Goal: Task Accomplishment & Management: Complete application form

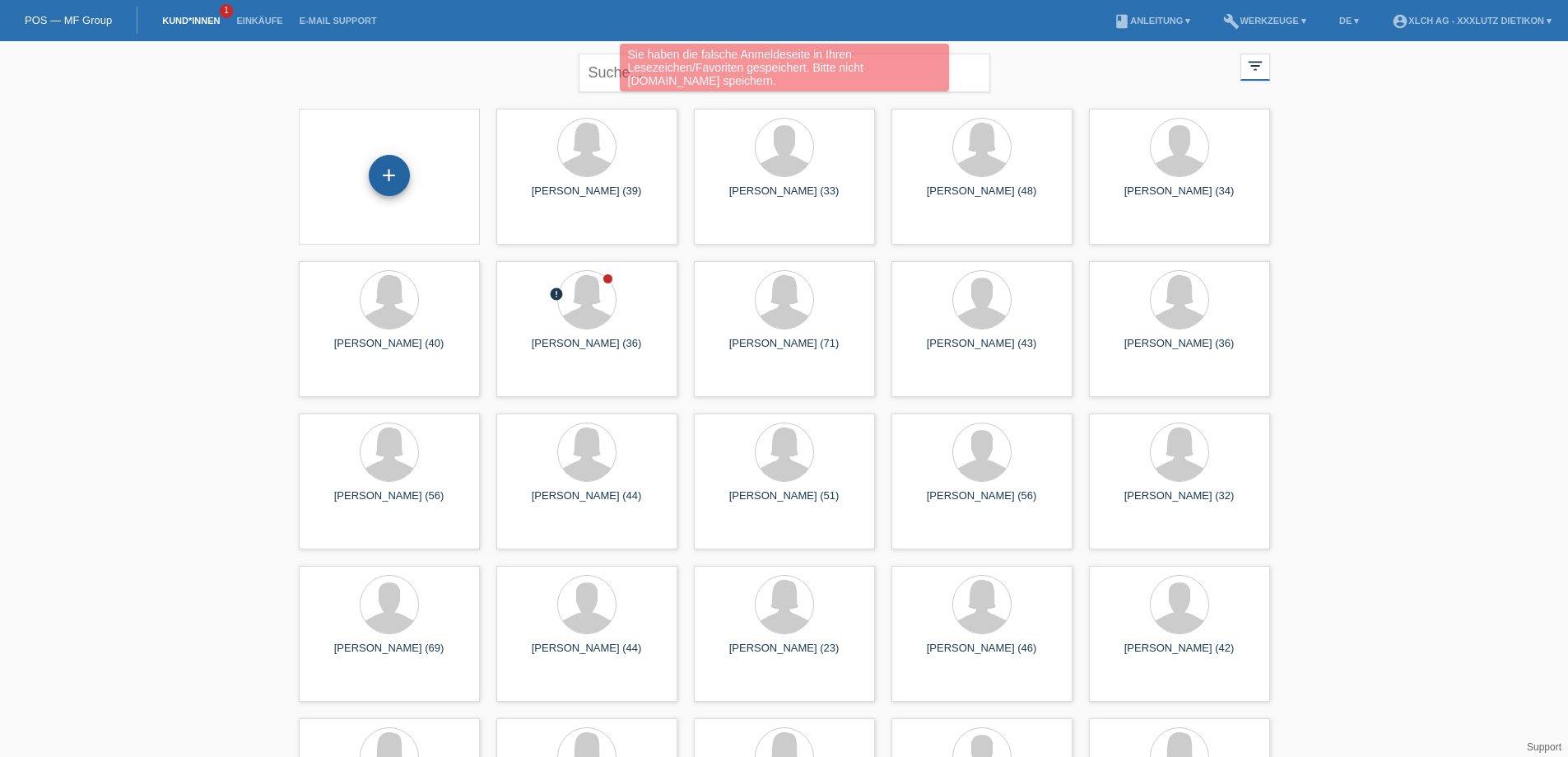
click at [396, 168] on div "+" at bounding box center [389, 175] width 41 height 41
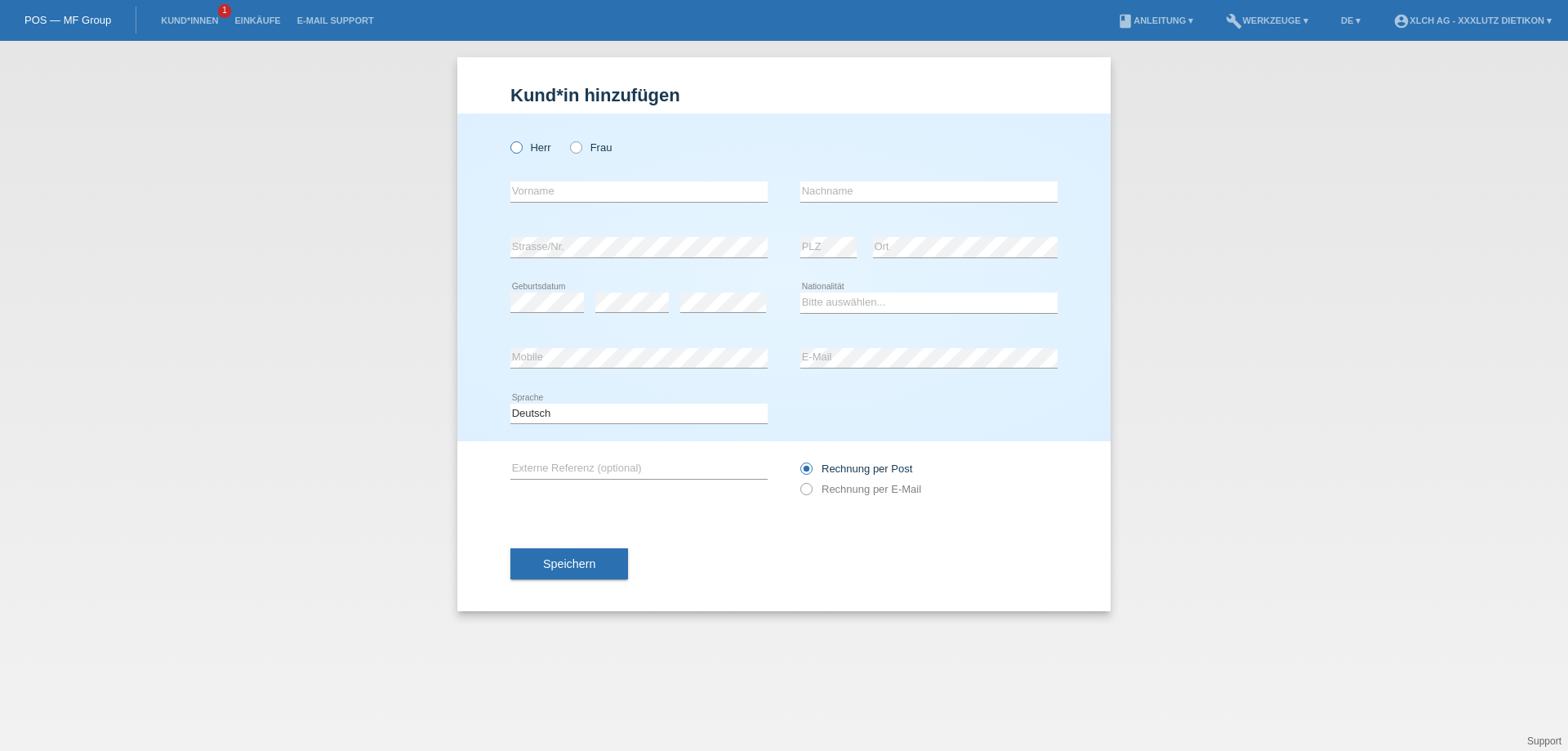
click at [508, 139] on icon at bounding box center [508, 139] width 0 height 0
click at [517, 150] on input "Herr" at bounding box center [516, 146] width 10 height 10
radio input "true"
click at [568, 139] on icon at bounding box center [568, 139] width 0 height 0
click at [578, 148] on input "Frau" at bounding box center [575, 146] width 10 height 10
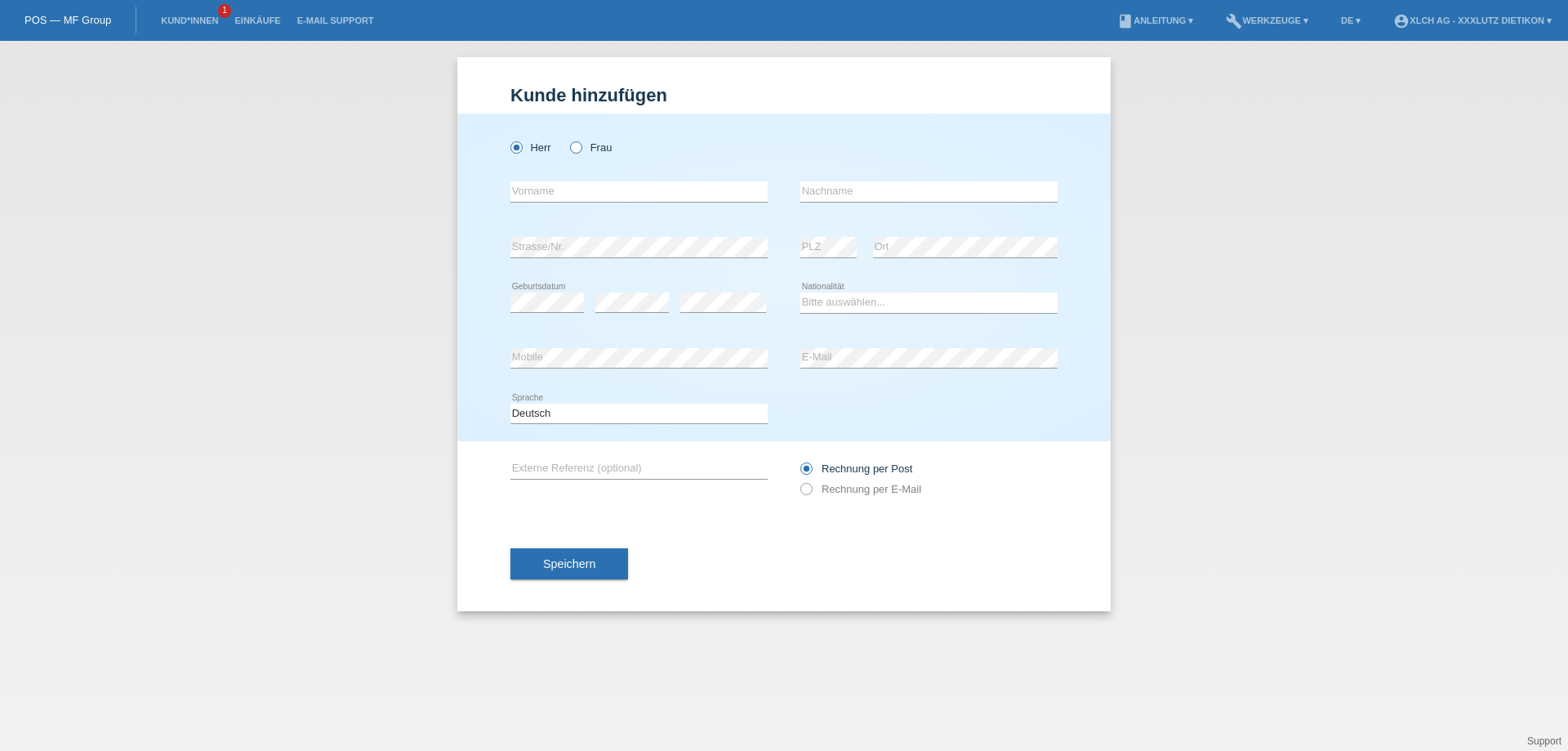
radio input "true"
click at [573, 194] on input "text" at bounding box center [639, 191] width 257 height 20
type input "Milena"
type input "Beck"
click at [833, 298] on select "Bitte auswählen... Schweiz Deutschland Liechtenstein Österreich ------------ Af…" at bounding box center [929, 302] width 257 height 19
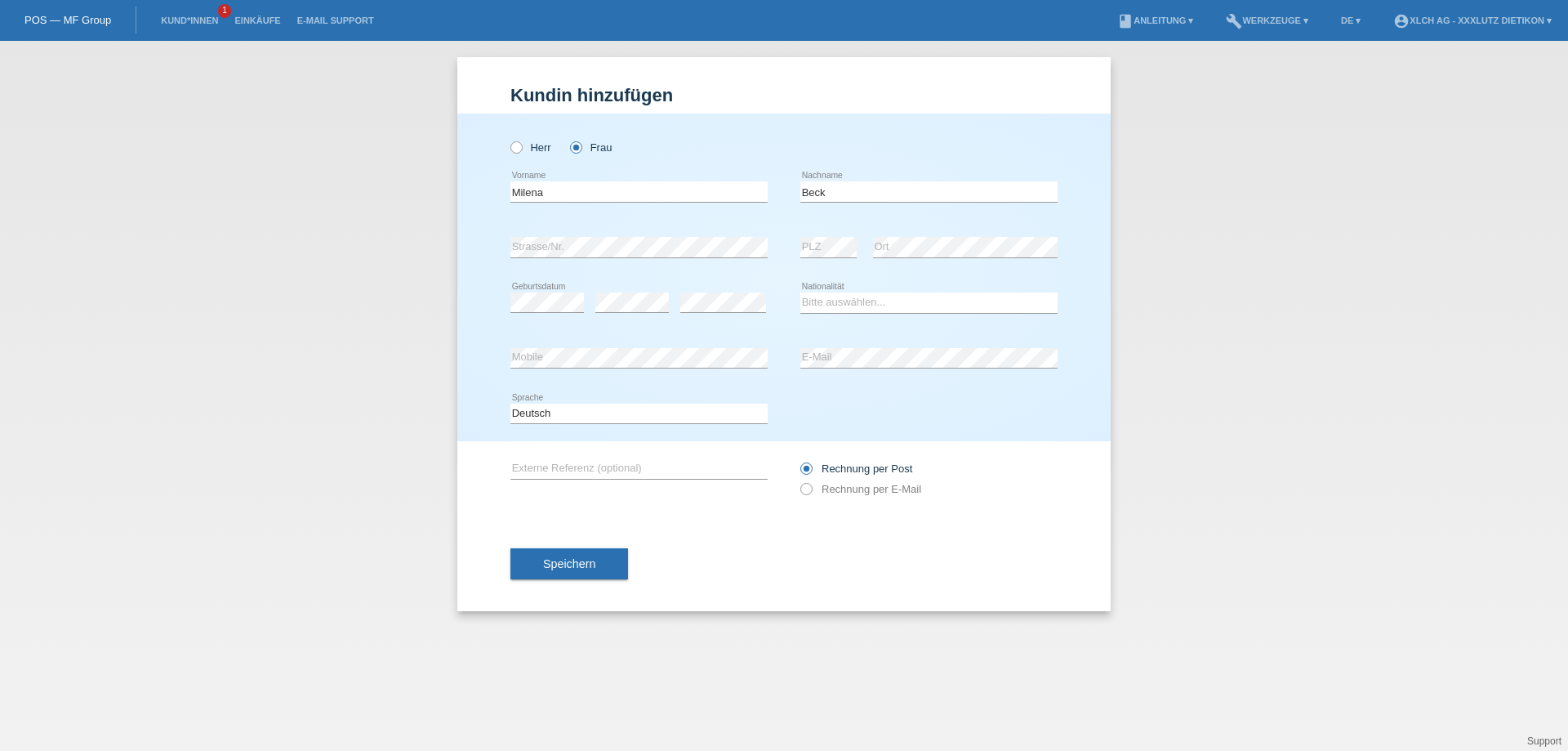
click at [484, 404] on div "Herr Frau Milena error Vorname C" at bounding box center [784, 277] width 653 height 328
click at [877, 306] on select "Bitte auswählen... Schweiz Deutschland Liechtenstein Österreich ------------ Af…" at bounding box center [929, 302] width 257 height 19
select select "DE"
click at [801, 293] on select "Bitte auswählen... Schweiz Deutschland Liechtenstein Österreich ------------ Af…" at bounding box center [929, 302] width 257 height 19
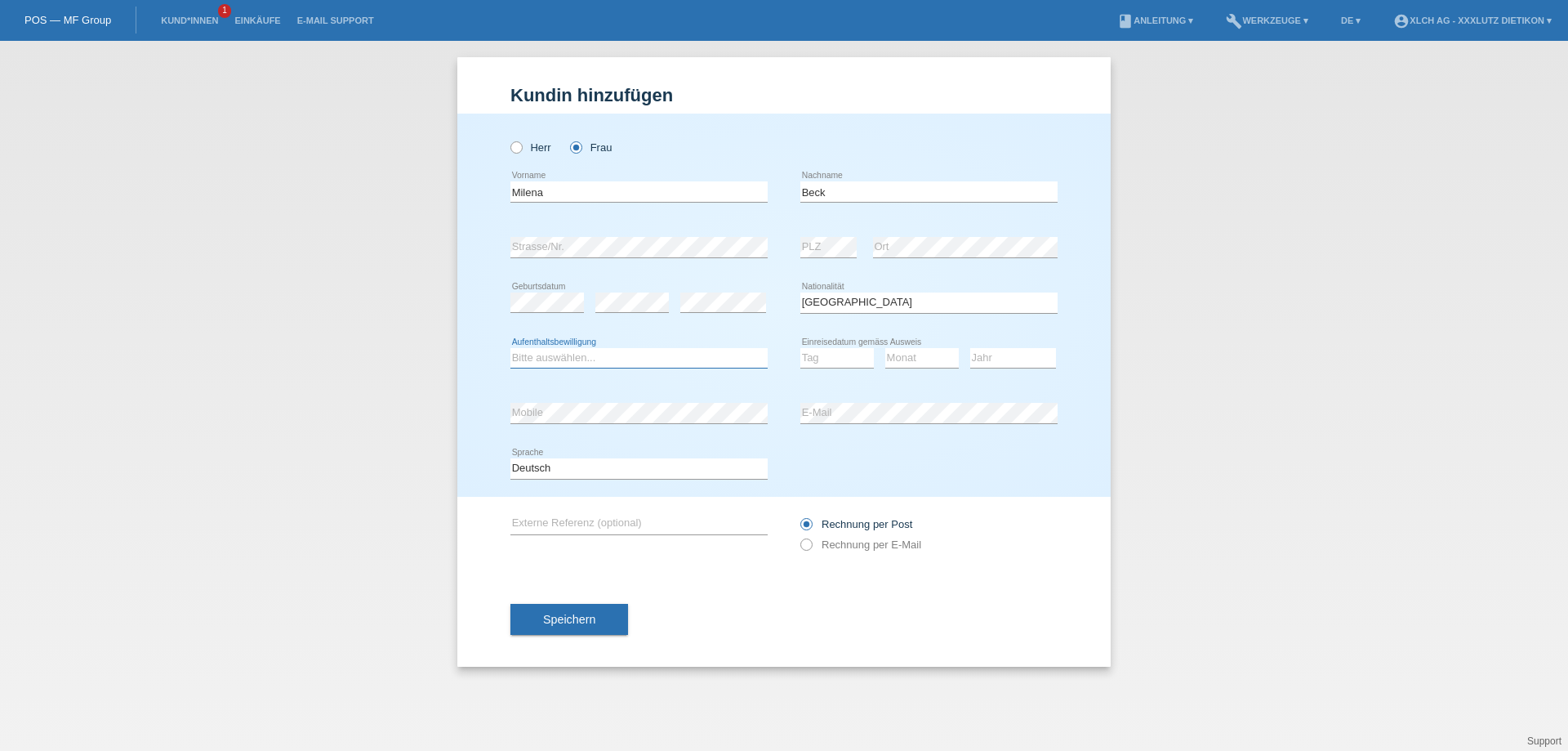
click at [566, 355] on select "Bitte auswählen... C B B - Flüchtlingsstatus Andere" at bounding box center [639, 357] width 257 height 19
select select "C"
click at [510, 348] on select "Bitte auswählen... C B B - Flüchtlingsstatus Andere" at bounding box center [639, 357] width 257 height 19
click at [842, 355] on select "Tag 01 02 03 04 05 06 07 08 09 10 11" at bounding box center [837, 357] width 73 height 19
click at [947, 339] on div "Monat 01 02 03 04 05 06 07 08 09 10 11 12 error" at bounding box center [922, 359] width 73 height 56
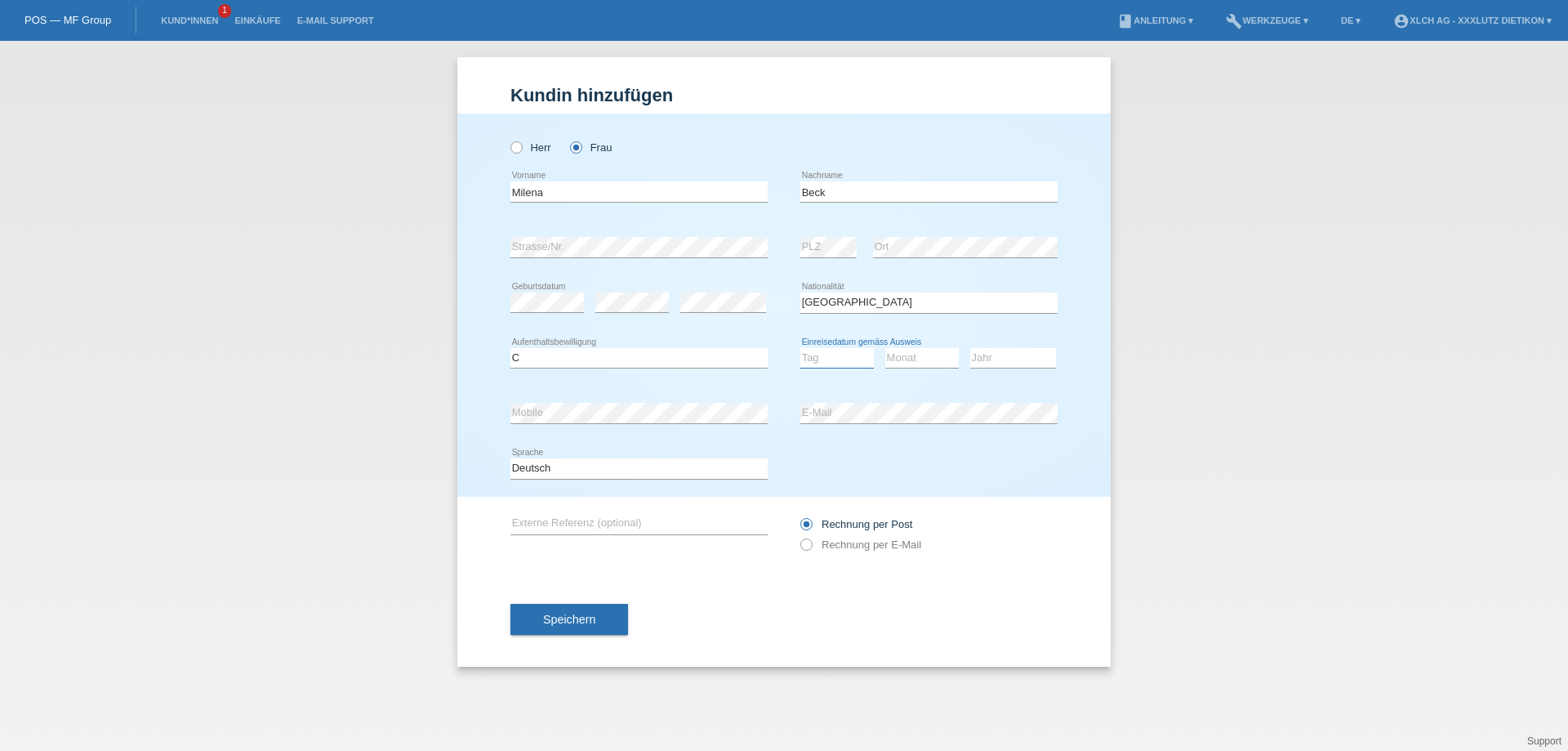
click at [839, 357] on select "Tag 01 02 03 04 05 06 07 08 09 10 11" at bounding box center [837, 357] width 73 height 19
select select "01"
click at [801, 348] on select "Tag 01 02 03 04 05 06 07 08 09 10 11" at bounding box center [837, 357] width 73 height 19
select select "09"
click at [885, 348] on select "Monat 01 02 03 04 05 06 07 08 09 10 11" at bounding box center [922, 357] width 73 height 19
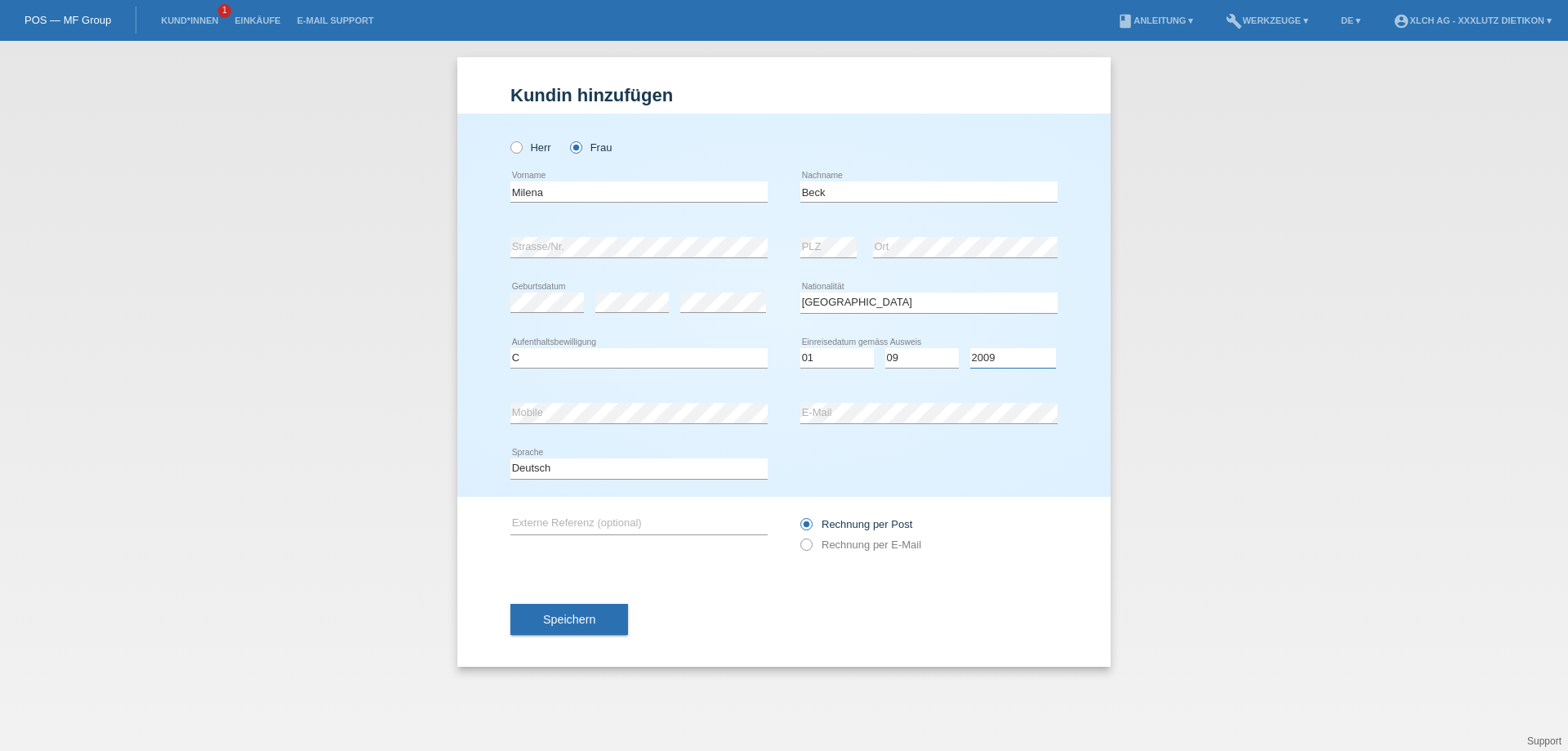
select select "2008"
click at [970, 348] on select "Jahr 2025 2024 2023 2022 2021 2020 2019 2018 2017 2016 2015 2014 2013 2012 2011…" at bounding box center [1013, 357] width 85 height 19
click at [798, 536] on icon at bounding box center [798, 536] width 0 height 0
click at [811, 545] on input "Rechnung per E-Mail" at bounding box center [806, 548] width 10 height 20
radio input "true"
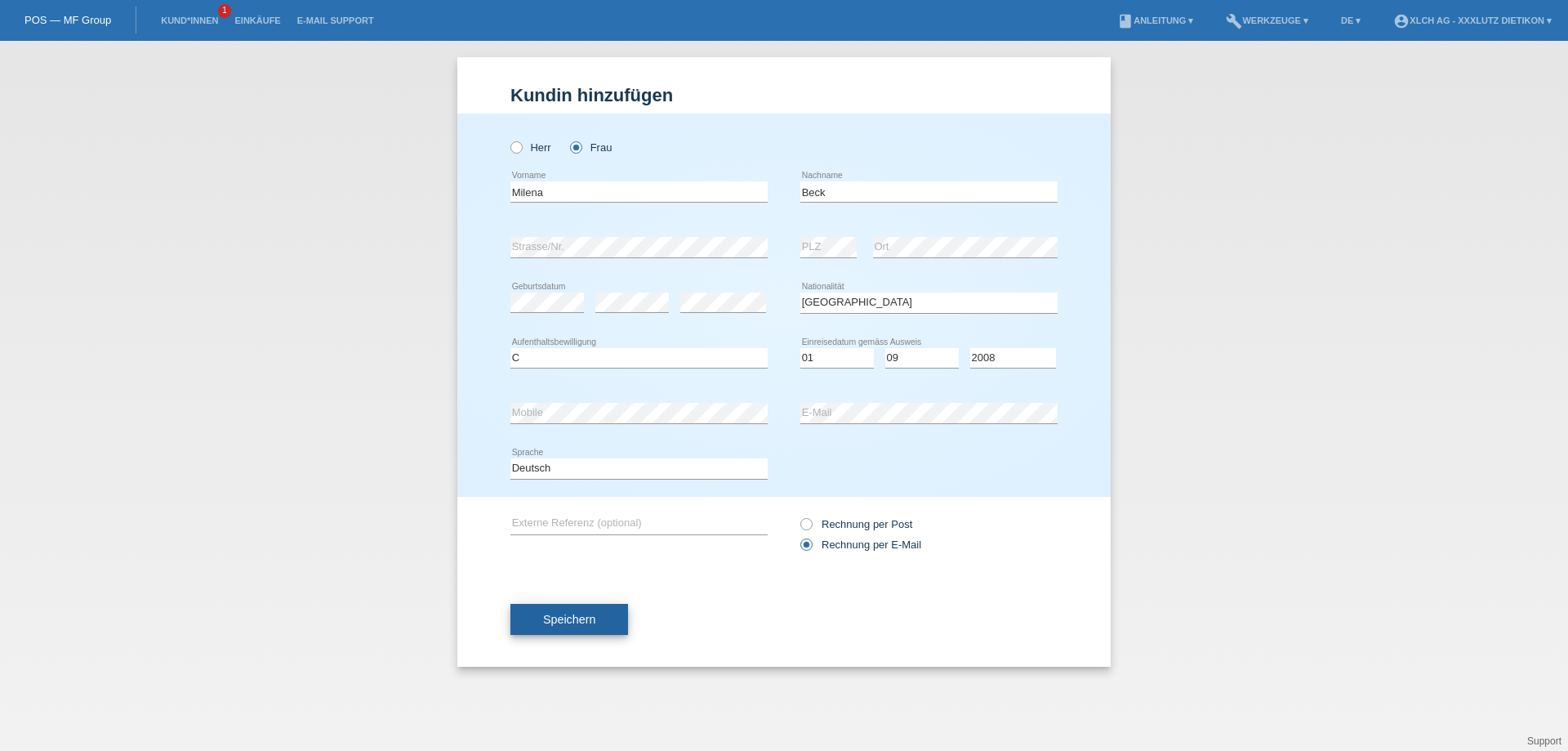
click at [565, 619] on span "Speichern" at bounding box center [569, 619] width 52 height 13
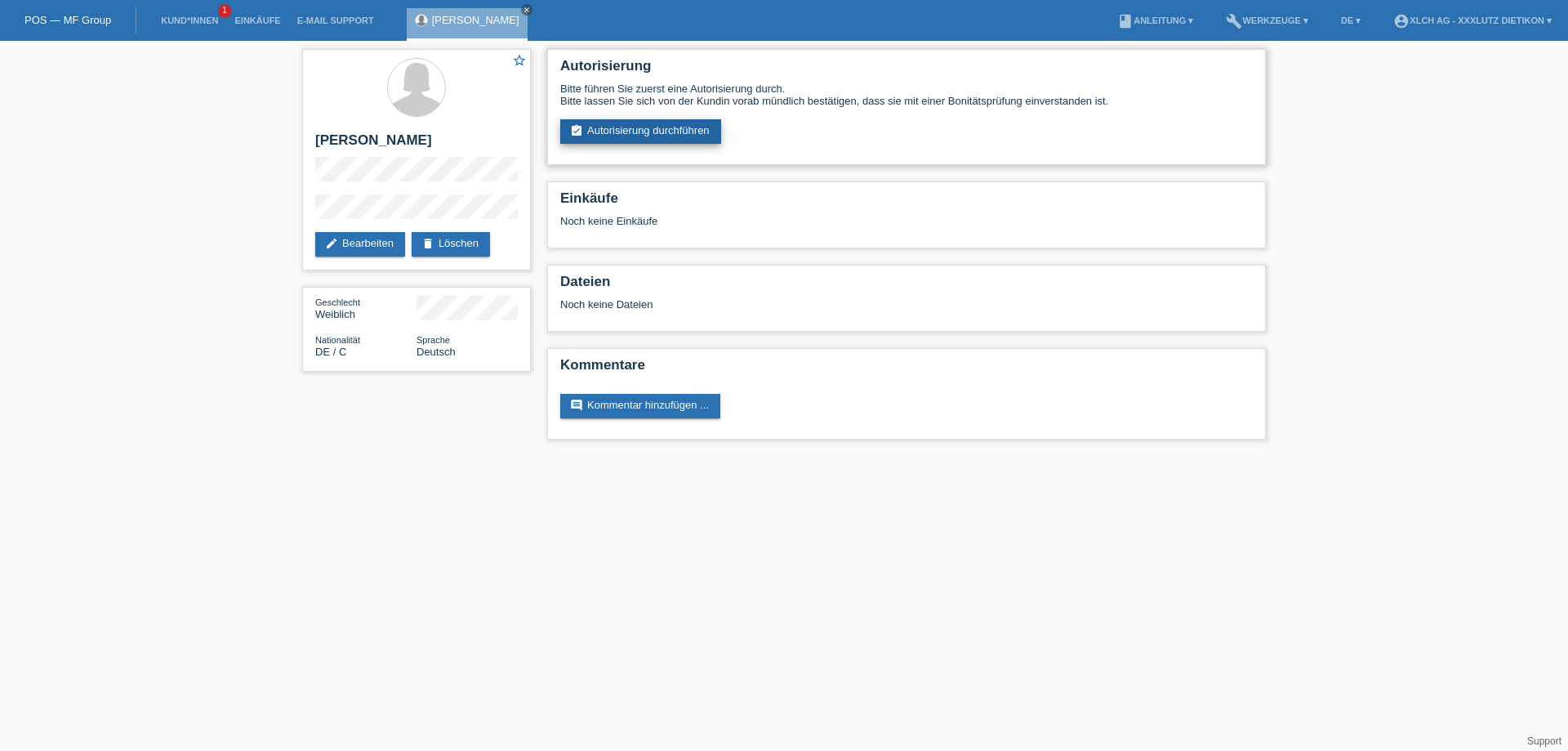
click at [639, 137] on link "assignment_turned_in Autorisierung durchführen" at bounding box center [640, 132] width 161 height 24
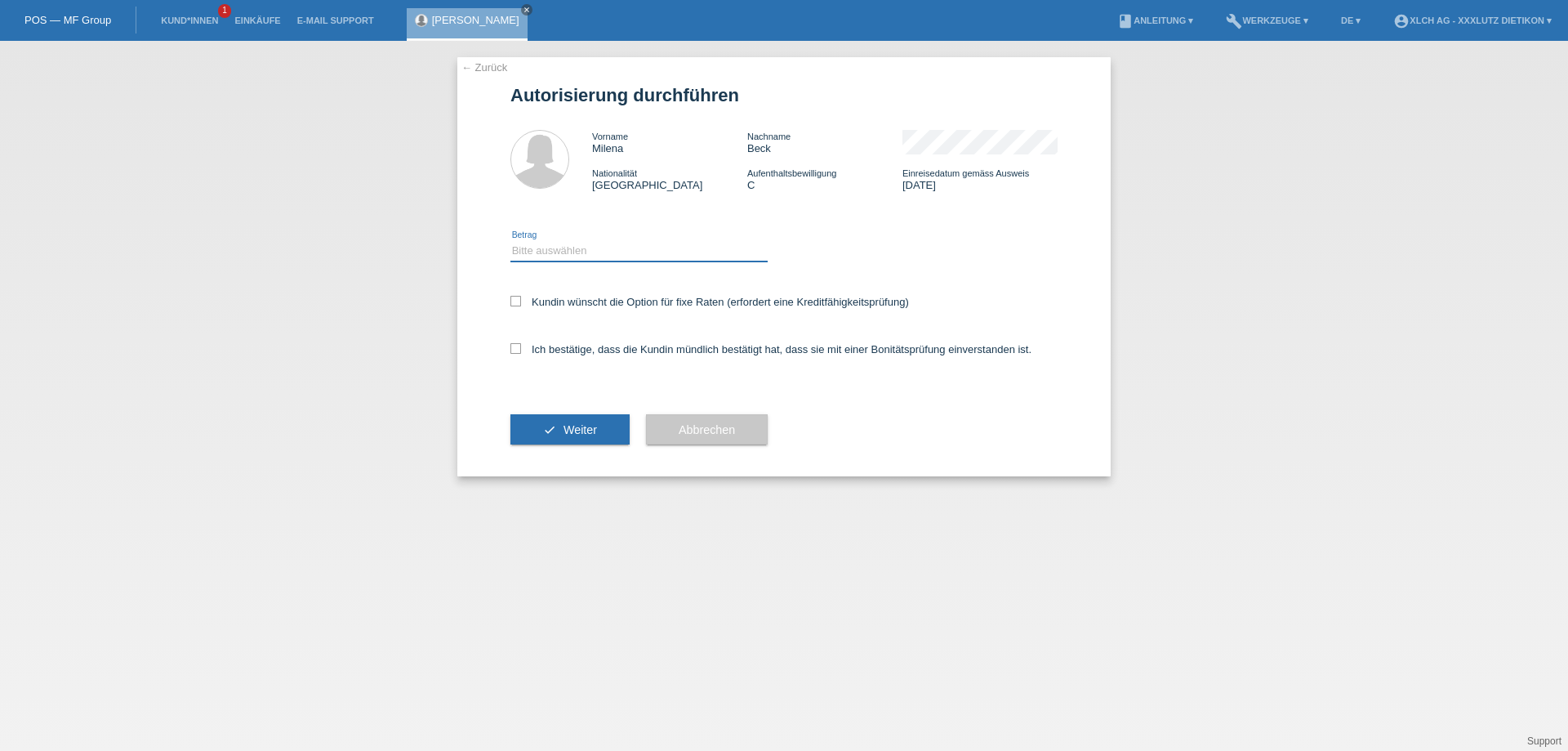
click at [613, 254] on select "Bitte auswählen CHF 1.00 - CHF 499.00 CHF 500.00 - CHF 1'999.00 CHF 2'000.00 - …" at bounding box center [639, 251] width 257 height 19
click at [510, 241] on select "Bitte auswählen CHF 1.00 - CHF 499.00 CHF 500.00 - CHF 1'999.00 CHF 2'000.00 - …" at bounding box center [639, 251] width 257 height 19
click at [631, 249] on select "Bitte auswählen CHF 1.00 - CHF 499.00 CHF 500.00 - CHF 1'999.00 CHF 2'000.00 - …" at bounding box center [639, 251] width 257 height 19
select select "3"
click at [510, 241] on select "Bitte auswählen CHF 1.00 - CHF 499.00 CHF 500.00 - CHF 1'999.00 CHF 2'000.00 - …" at bounding box center [639, 251] width 257 height 19
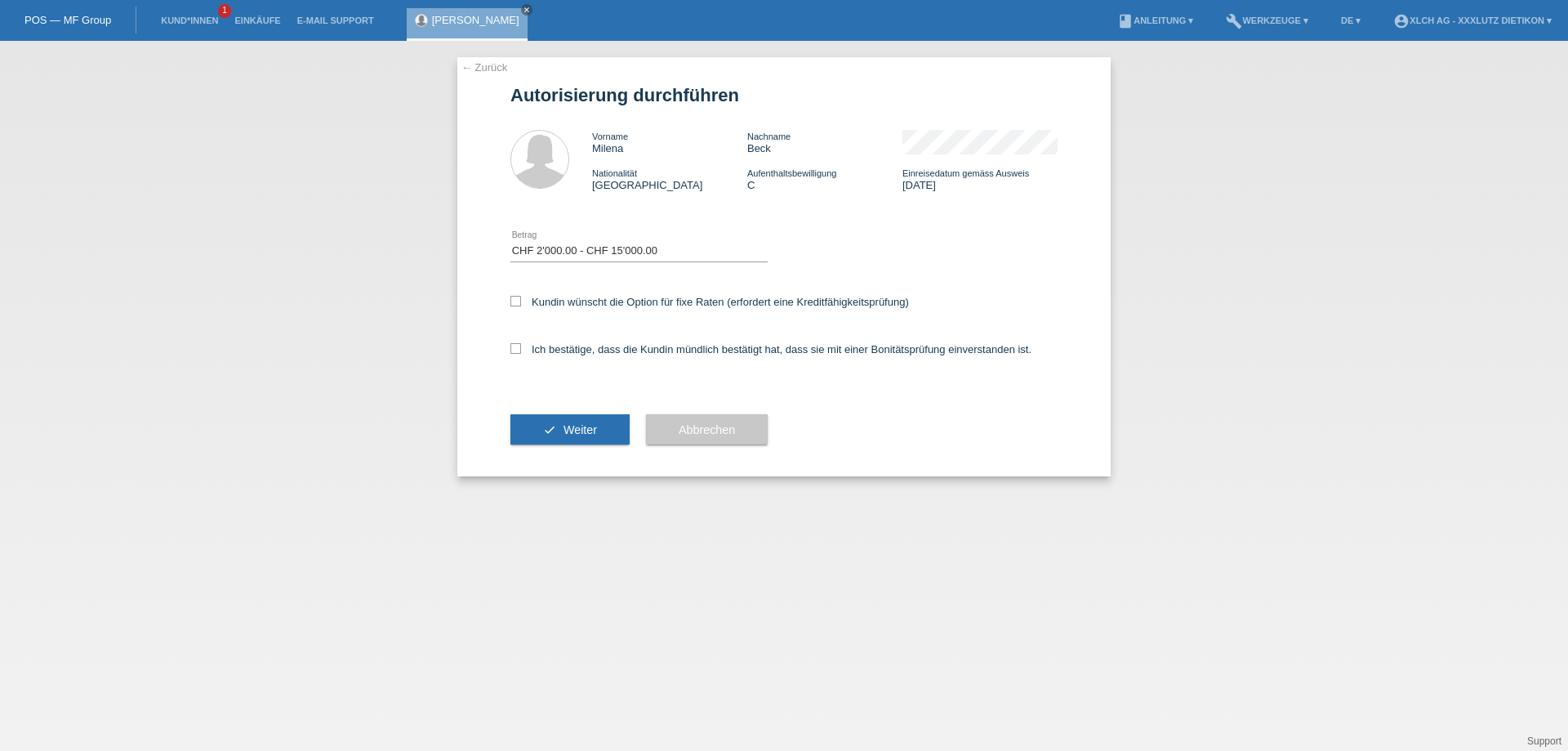
drag, startPoint x: 512, startPoint y: 303, endPoint x: 514, endPoint y: 316, distance: 13.2
click at [513, 302] on icon at bounding box center [516, 301] width 10 height 10
click at [513, 302] on input "Kundin wünscht die Option für fixe Raten (erfordert eine Kreditfähigkeitsprüfun…" at bounding box center [516, 301] width 10 height 10
checkbox input "true"
click at [520, 348] on icon at bounding box center [516, 348] width 10 height 10
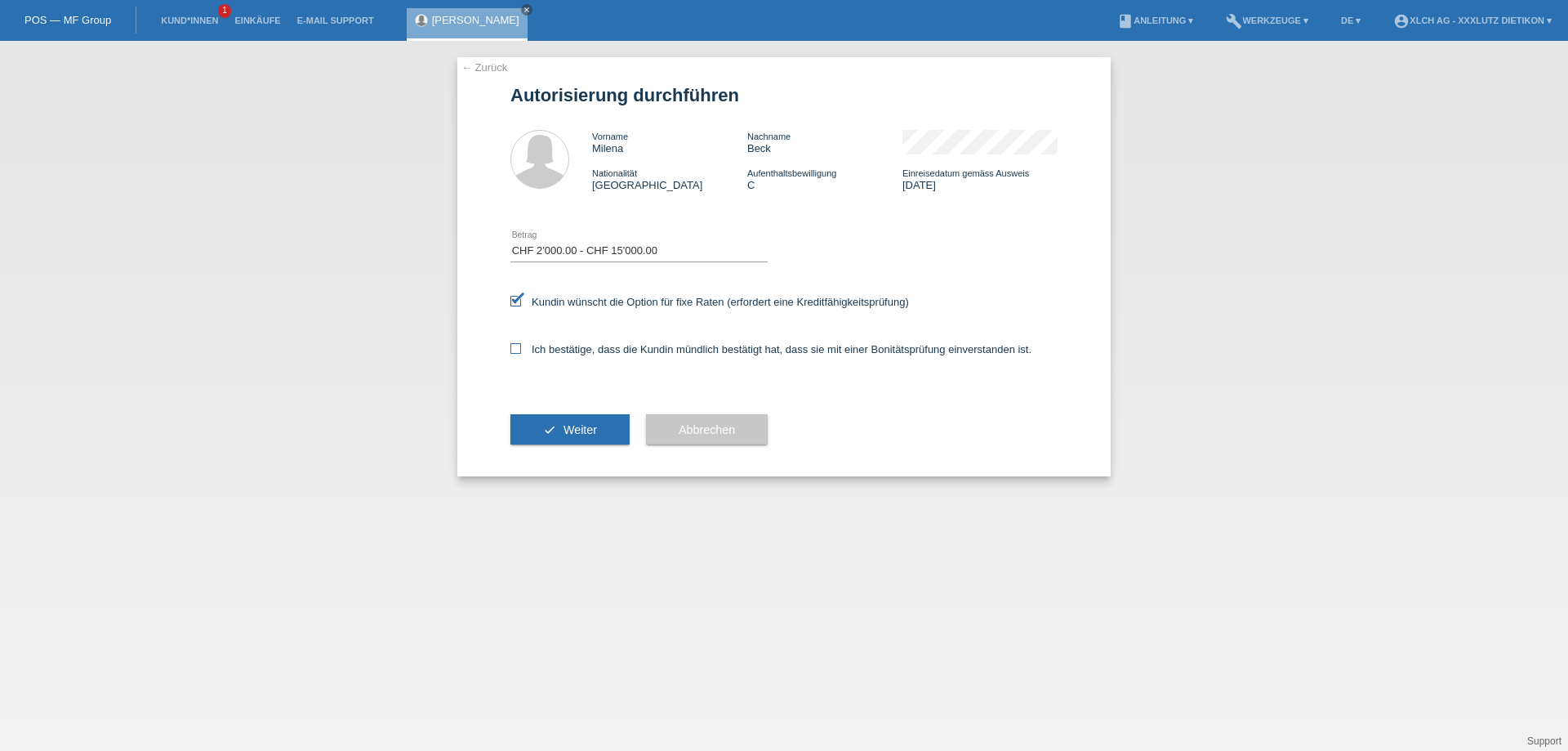
click at [520, 348] on input "Ich bestätige, dass die Kundin mündlich bestätigt hat, dass sie mit einer Bonit…" at bounding box center [516, 348] width 10 height 10
checkbox input "true"
click at [549, 423] on button "check Weiter" at bounding box center [570, 430] width 119 height 31
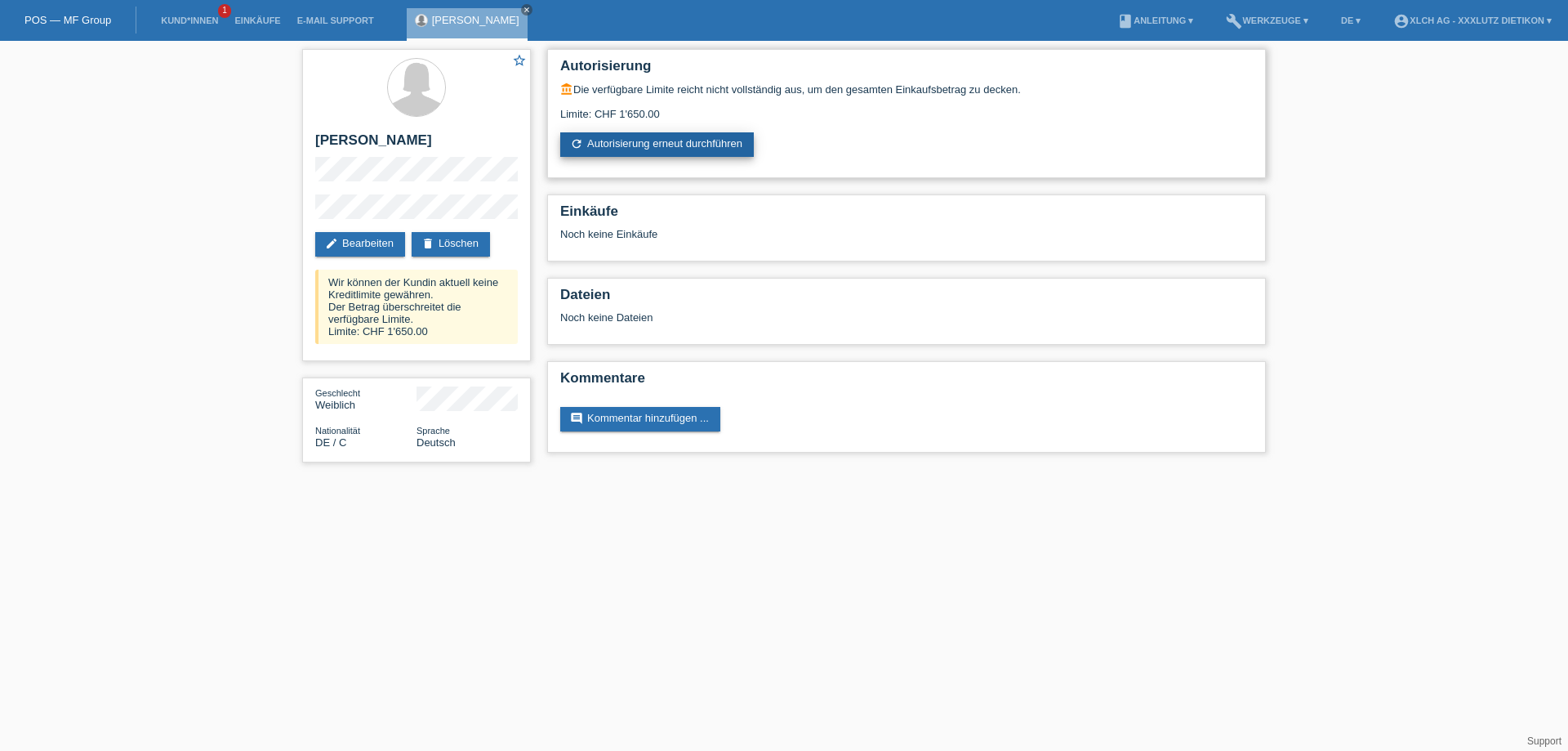
click at [652, 146] on link "refresh Autorisierung erneut durchführen" at bounding box center [657, 145] width 193 height 24
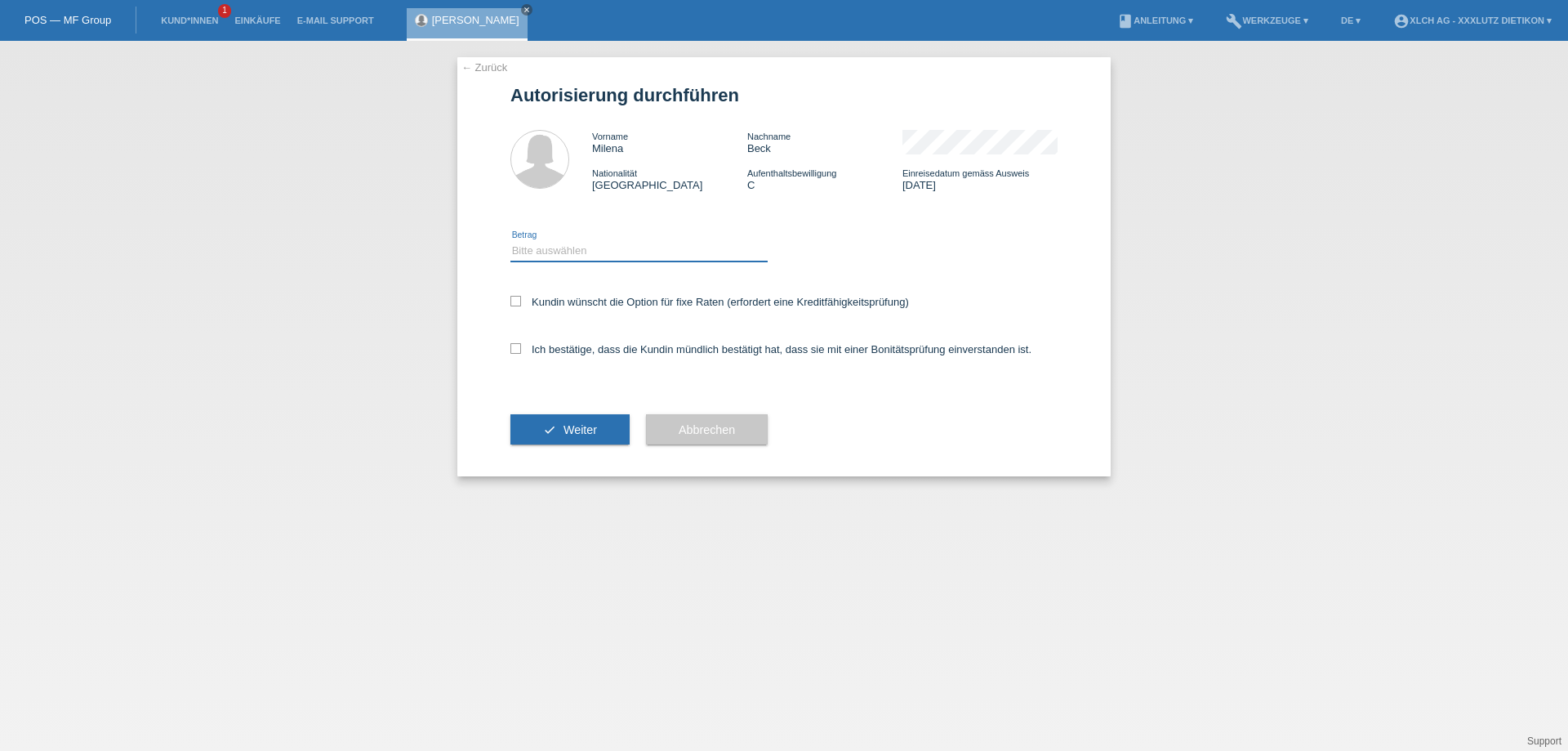
click at [564, 249] on select "Bitte auswählen CHF 1.00 - CHF 499.00 CHF 500.00 - CHF 1'999.00 CHF 2'000.00 - …" at bounding box center [639, 251] width 257 height 19
select select "1"
click at [510, 241] on select "Bitte auswählen CHF 1.00 - CHF 499.00 CHF 500.00 - CHF 1'999.00 CHF 2'000.00 - …" at bounding box center [639, 251] width 257 height 19
click at [513, 301] on icon at bounding box center [516, 301] width 10 height 10
click at [513, 301] on input "Kundin wünscht die Option für fixe Raten (erfordert eine Kreditfähigkeitsprüfun…" at bounding box center [516, 301] width 10 height 10
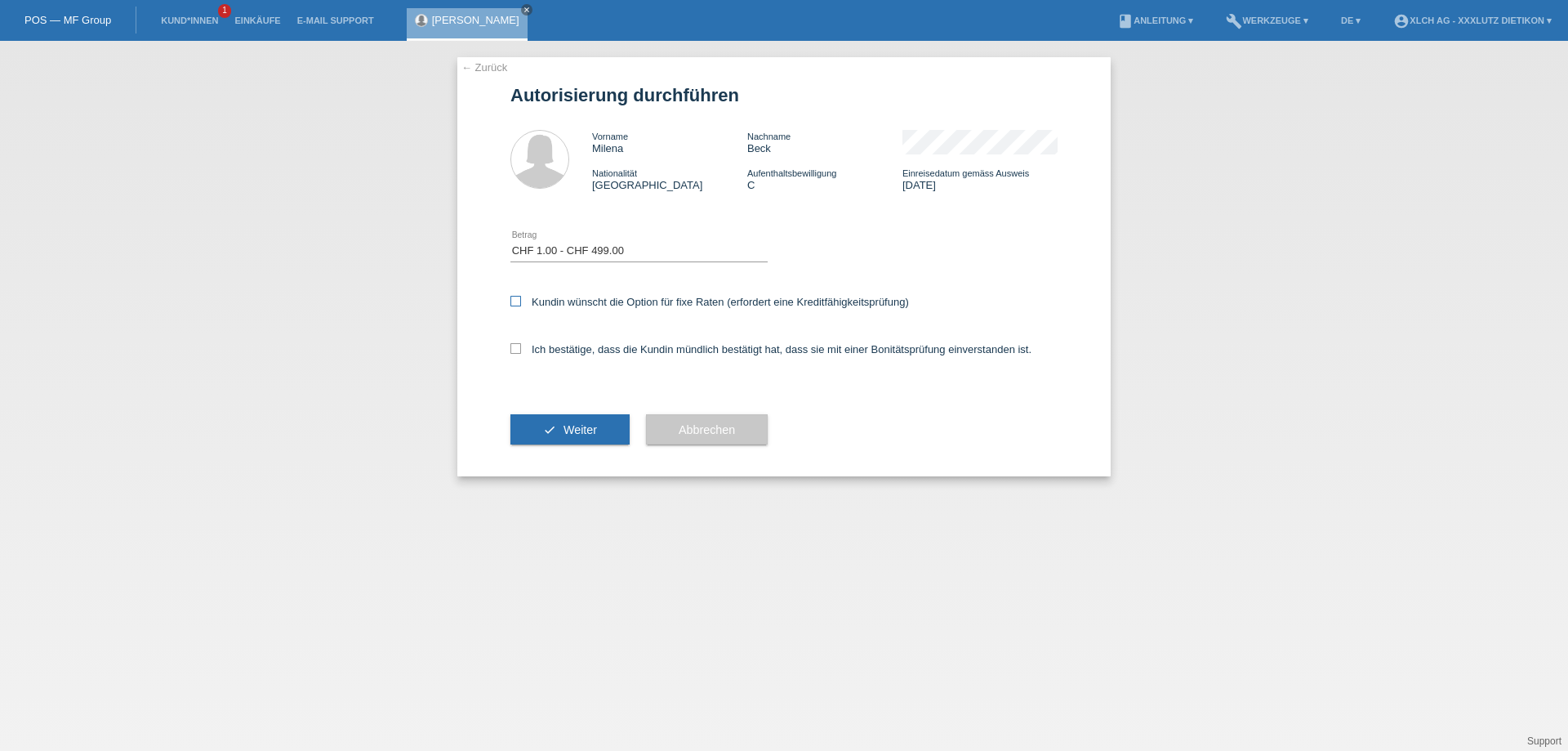
checkbox input "true"
click at [518, 345] on icon at bounding box center [516, 348] width 10 height 10
click at [518, 345] on input "Ich bestätige, dass die Kundin mündlich bestätigt hat, dass sie mit einer Bonit…" at bounding box center [516, 348] width 10 height 10
checkbox input "true"
click at [564, 435] on span "Weiter" at bounding box center [580, 430] width 33 height 13
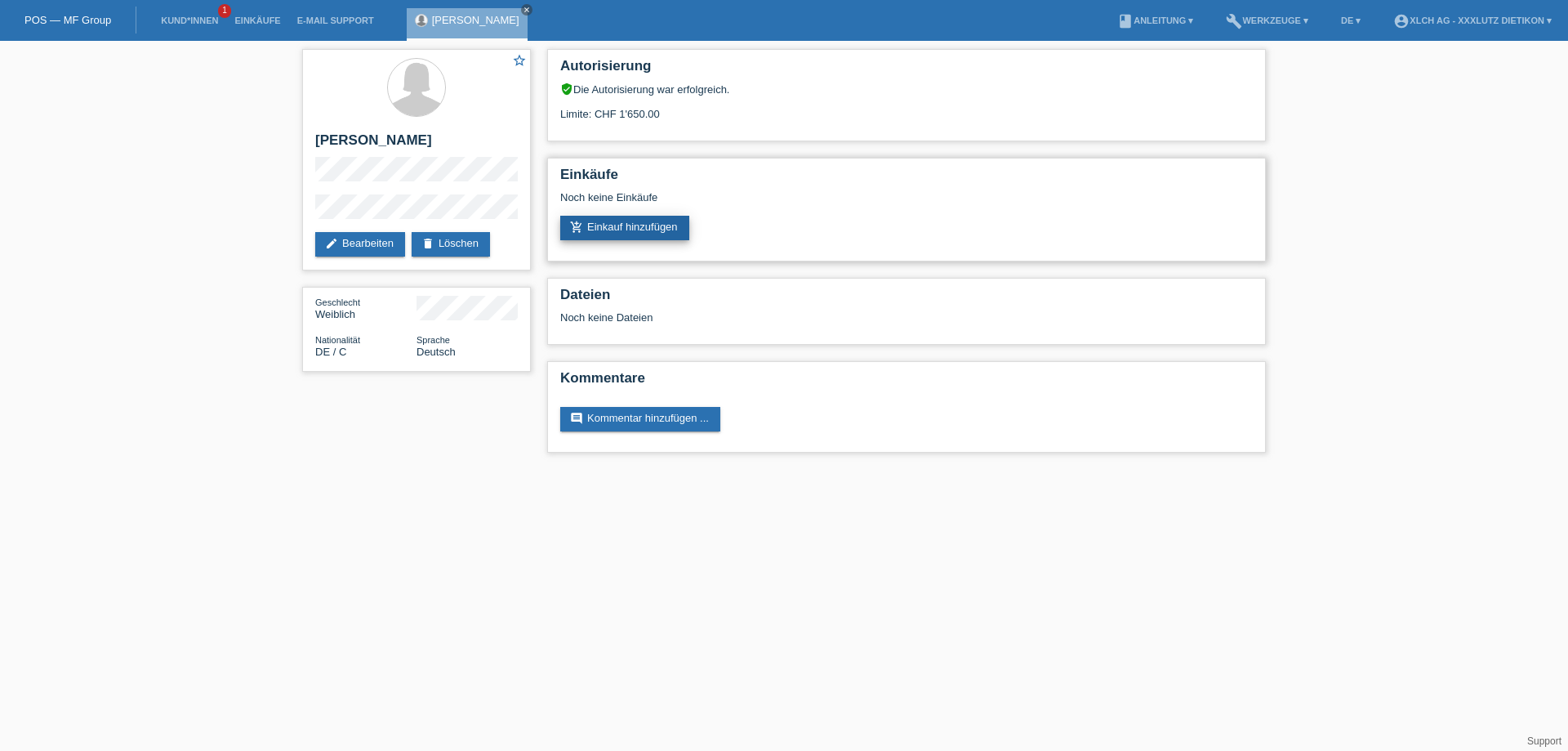
click at [631, 227] on link "add_shopping_cart Einkauf hinzufügen" at bounding box center [625, 227] width 129 height 24
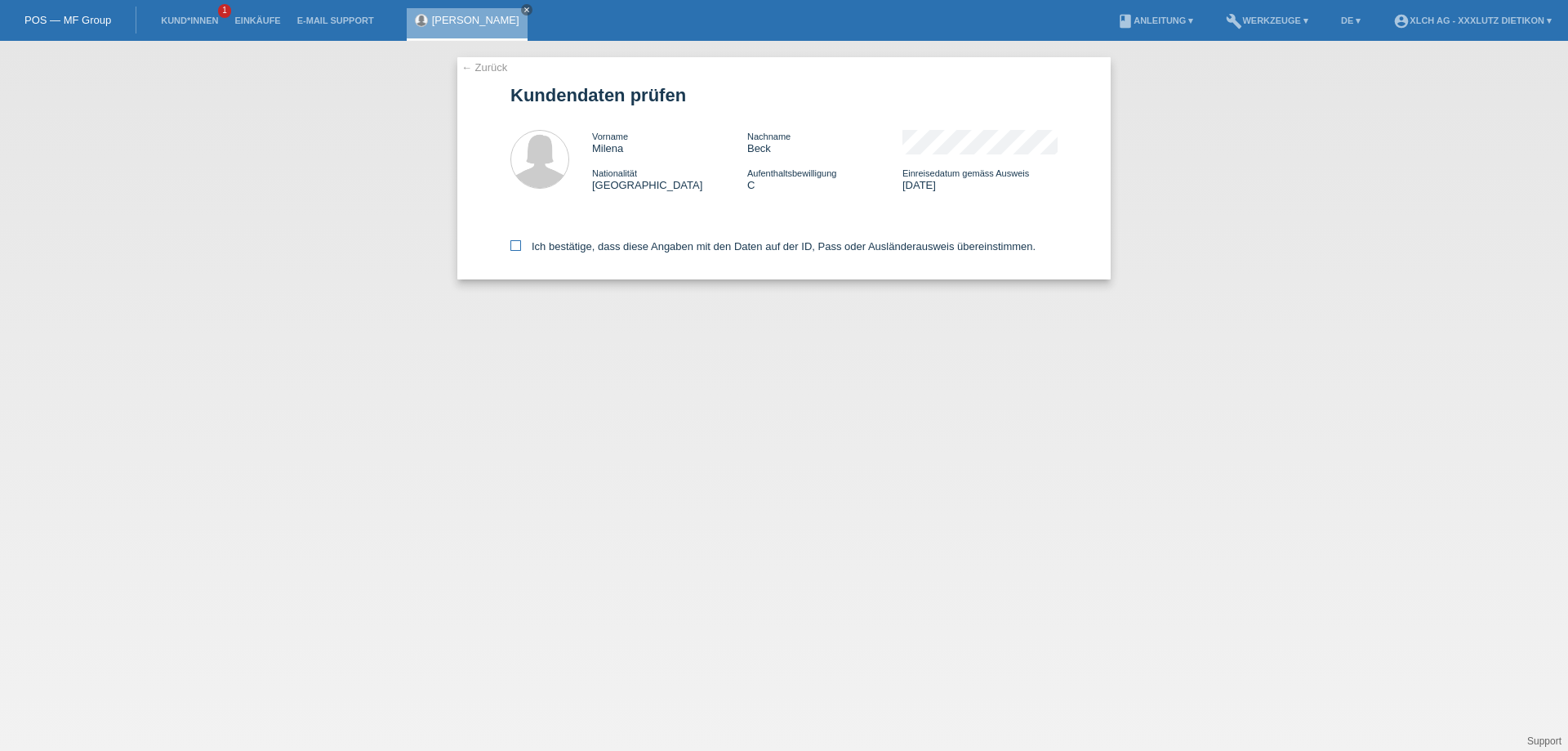
click at [515, 247] on icon at bounding box center [516, 246] width 10 height 10
click at [515, 247] on input "Ich bestätige, dass diese Angaben mit den Daten auf der ID, Pass oder Ausländer…" at bounding box center [516, 246] width 10 height 10
checkbox input "true"
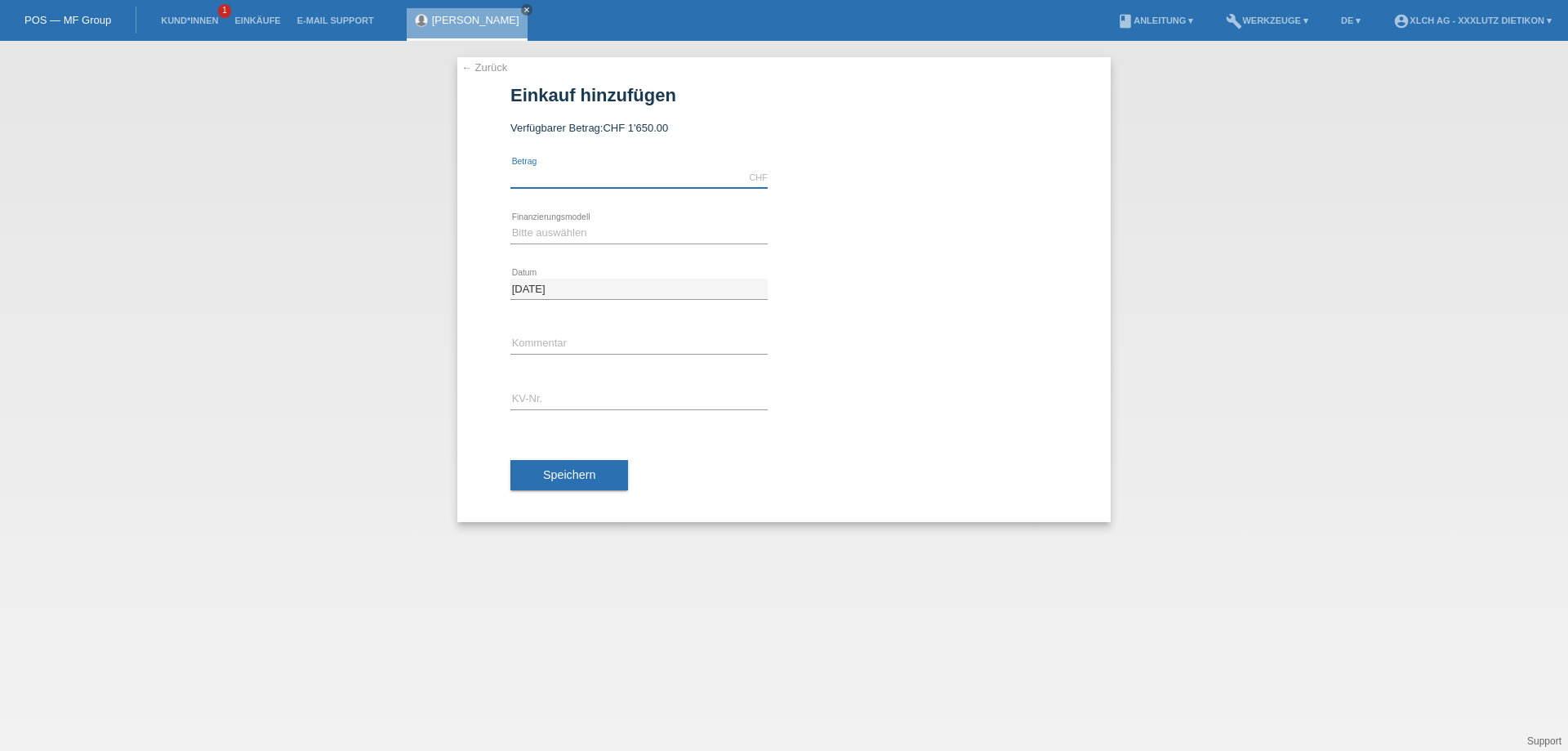
click at [571, 181] on input "text" at bounding box center [639, 177] width 257 height 20
type input "1650.00"
click at [542, 241] on select "Bitte auswählen Kauf auf Rechnung mit Teilzahlungsoption Fixe Raten - Zinsübern…" at bounding box center [639, 233] width 257 height 19
select select "109"
click at [510, 223] on select "Bitte auswählen Kauf auf Rechnung mit Teilzahlungsoption Fixe Raten - Zinsübern…" at bounding box center [639, 233] width 257 height 19
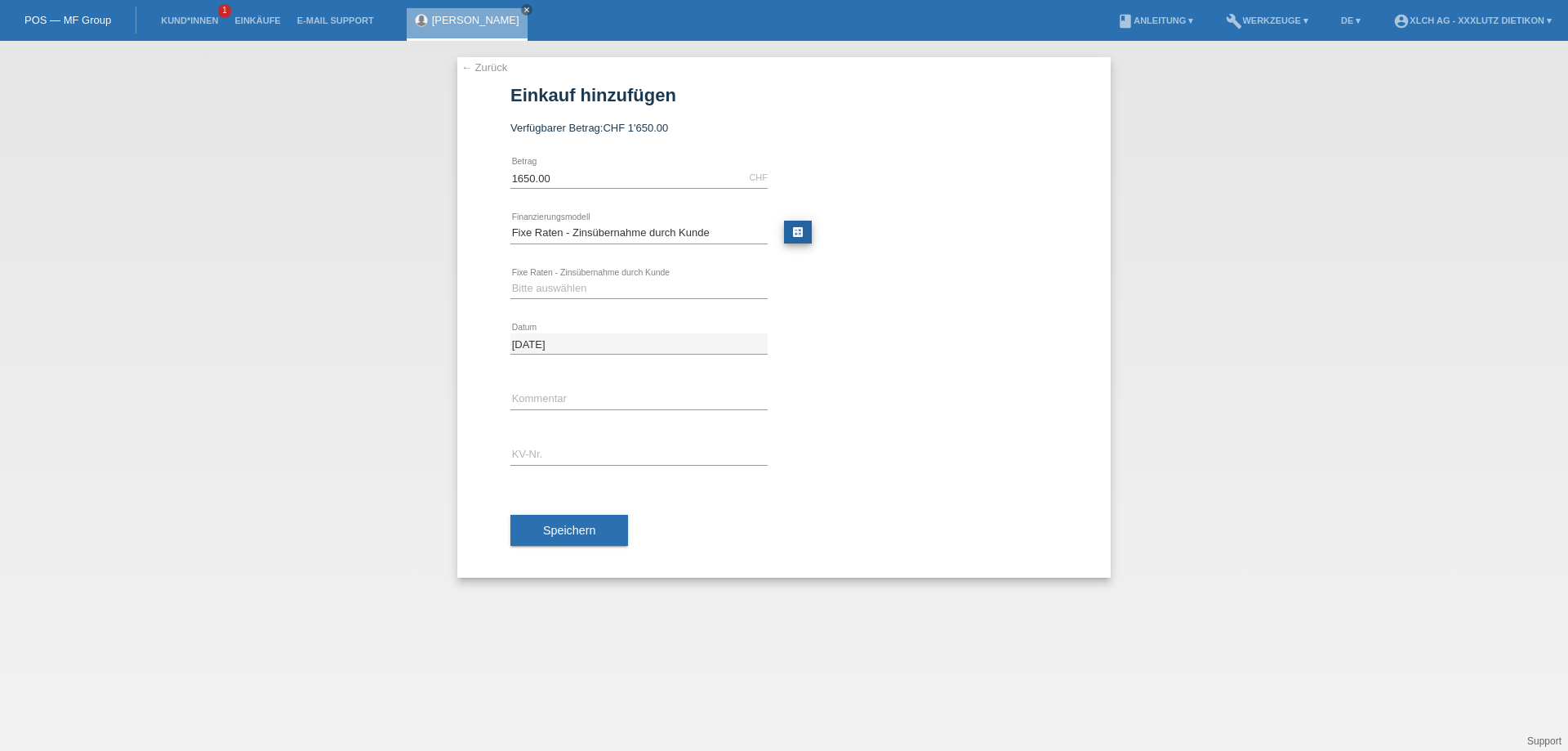
click at [808, 229] on link "calculate" at bounding box center [798, 232] width 28 height 23
type input "1650.00"
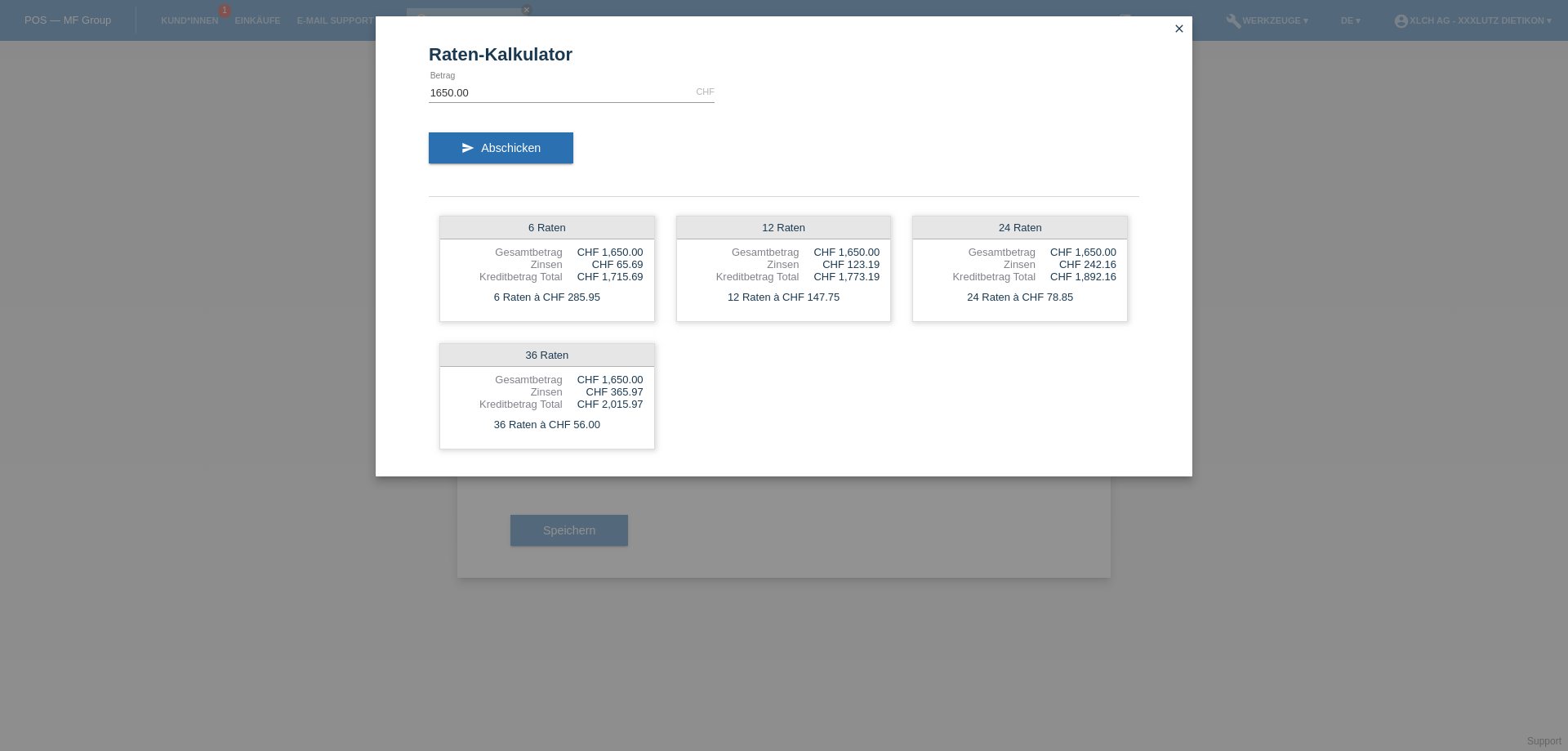
click at [1180, 20] on link "close" at bounding box center [1179, 30] width 21 height 19
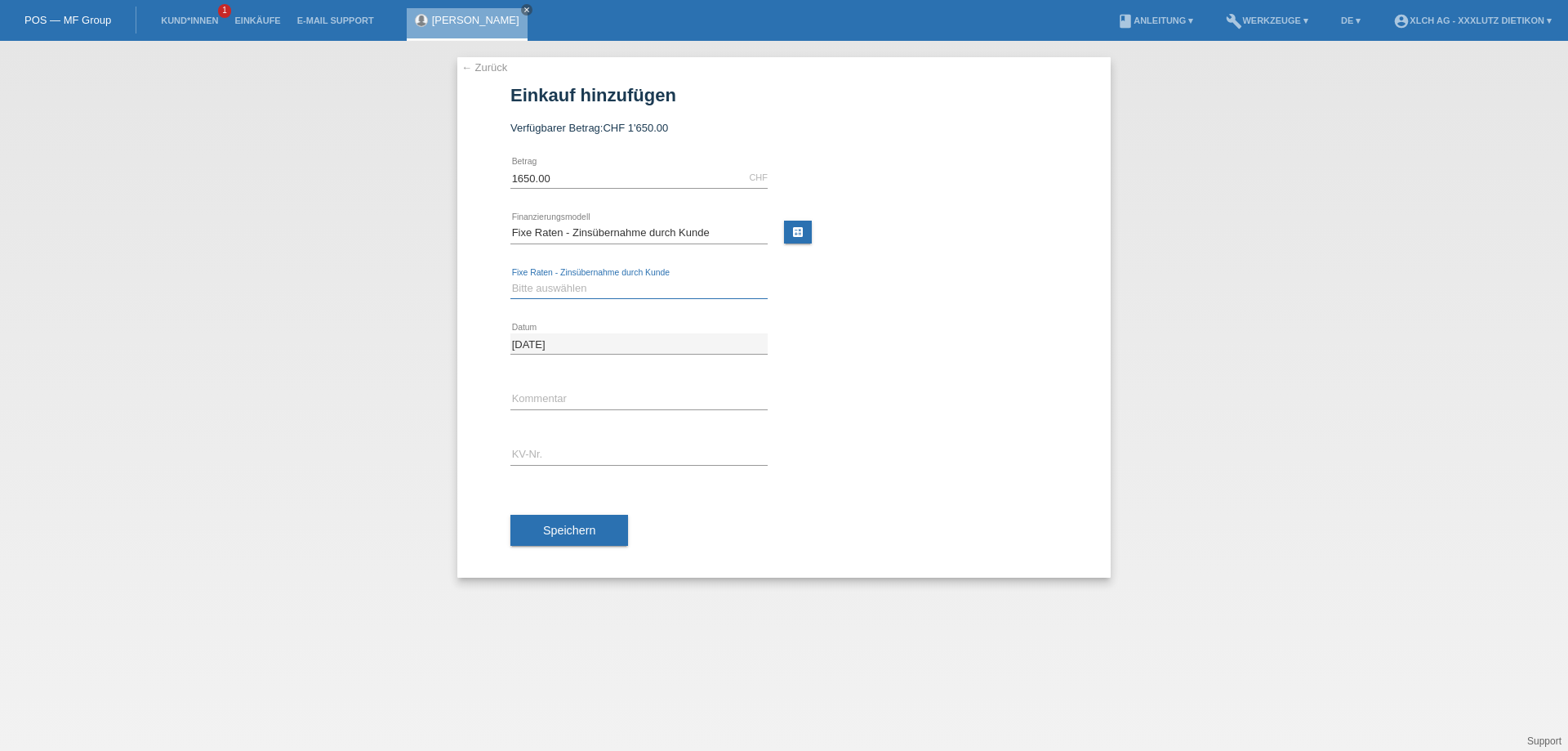
click at [591, 286] on select "Bitte auswählen 6 Raten 12 Raten 24 Raten 36 Raten" at bounding box center [639, 288] width 257 height 19
select select "313"
click at [510, 279] on select "Bitte auswählen 6 Raten 12 Raten 24 Raten 36 Raten" at bounding box center [639, 288] width 257 height 19
click at [564, 459] on input "text" at bounding box center [639, 454] width 257 height 20
type input "1PP9H7"
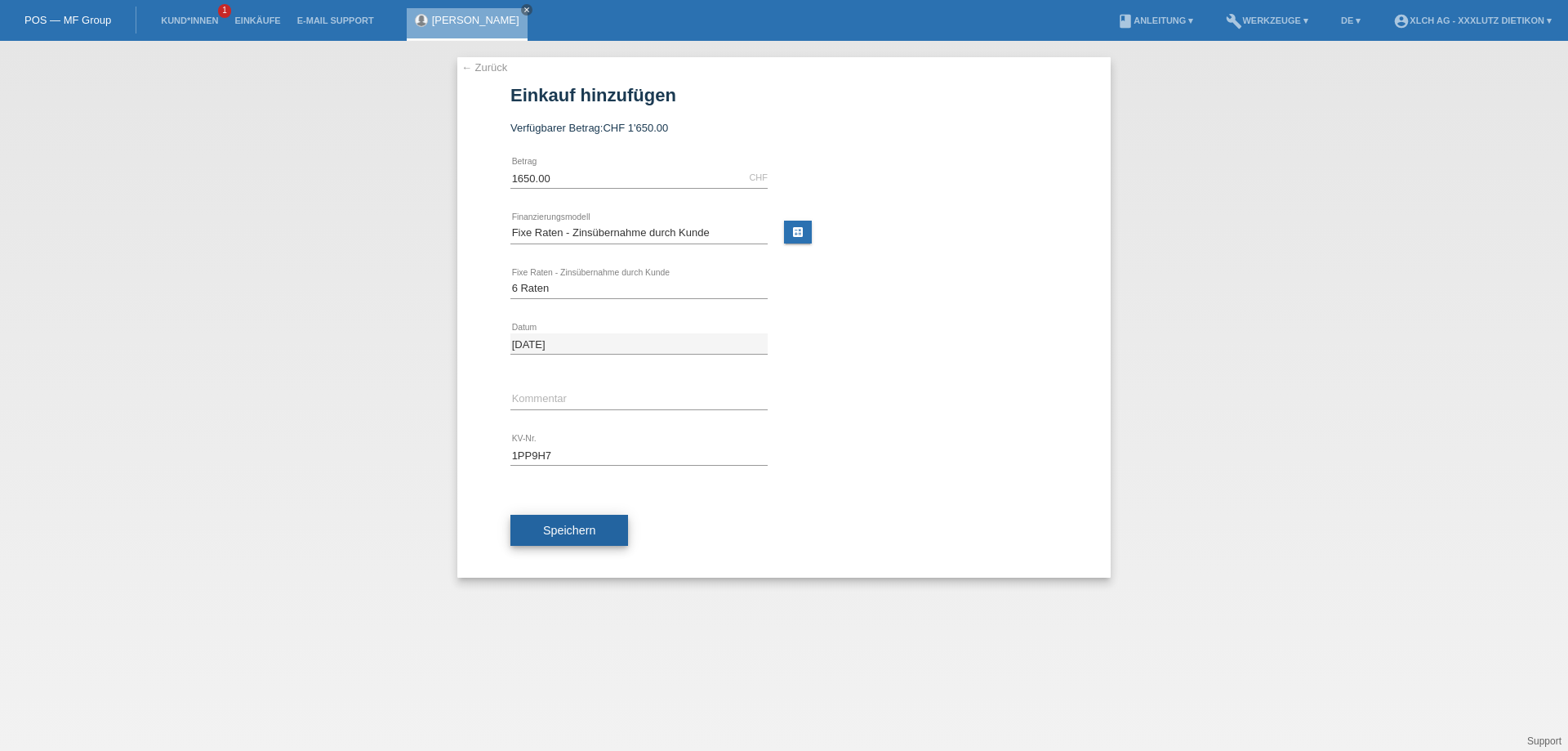
click at [606, 529] on button "Speichern" at bounding box center [569, 531] width 118 height 31
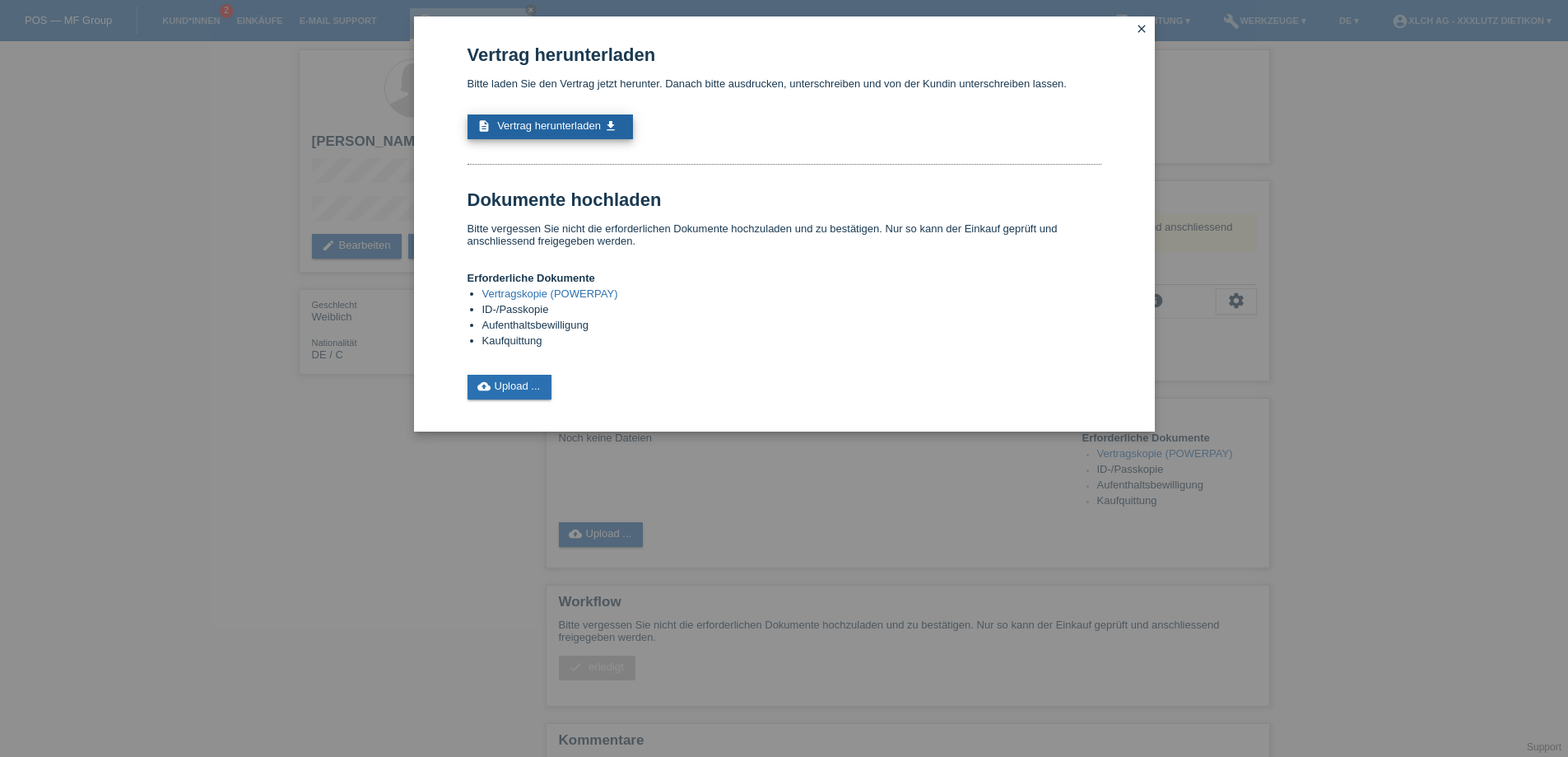
click at [557, 119] on span "Vertrag herunterladen" at bounding box center [549, 126] width 104 height 12
click at [514, 386] on link "cloud_upload Upload ..." at bounding box center [509, 387] width 85 height 25
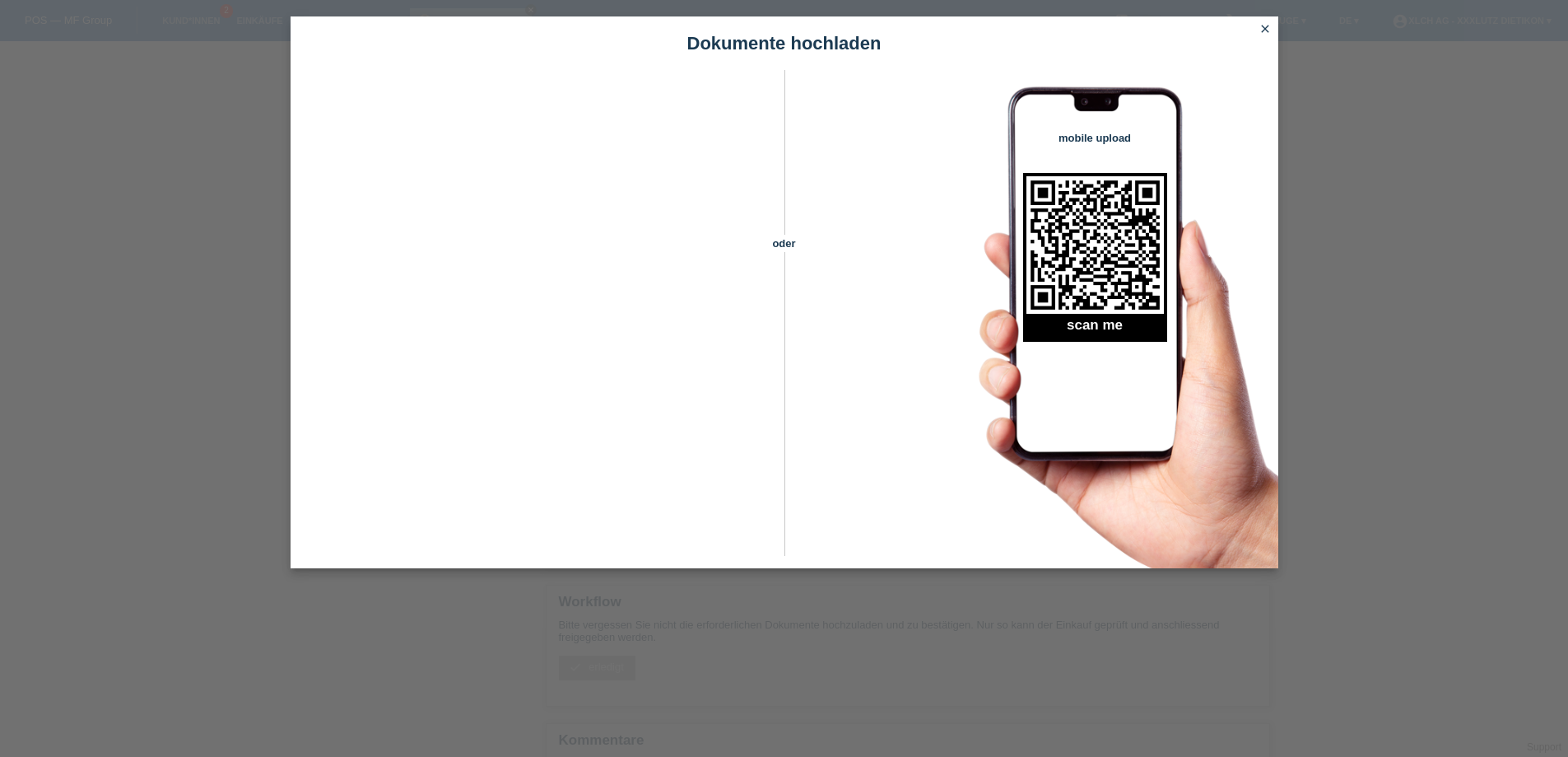
click at [1267, 26] on icon "close" at bounding box center [1264, 28] width 13 height 13
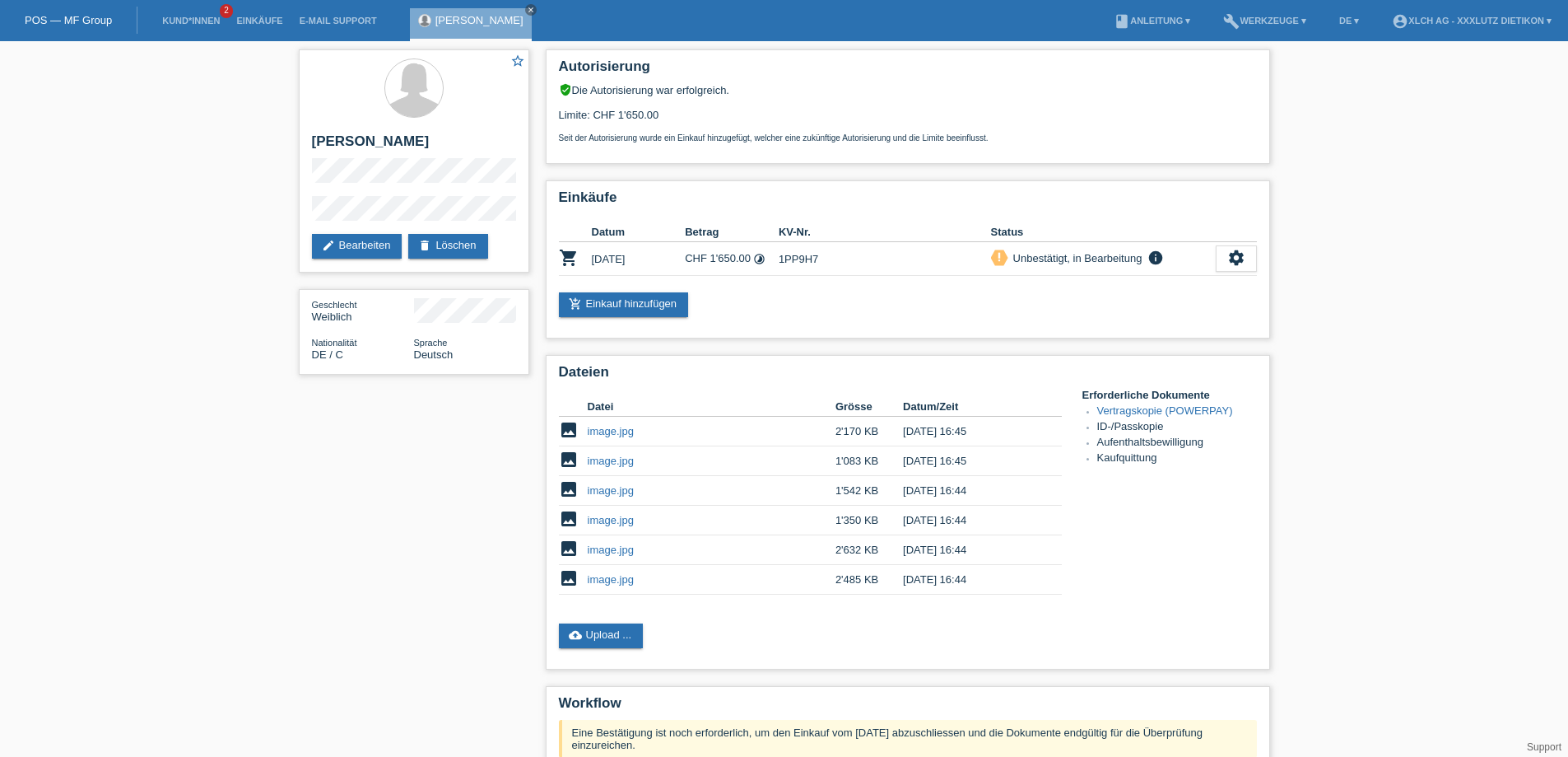
scroll to position [203, 0]
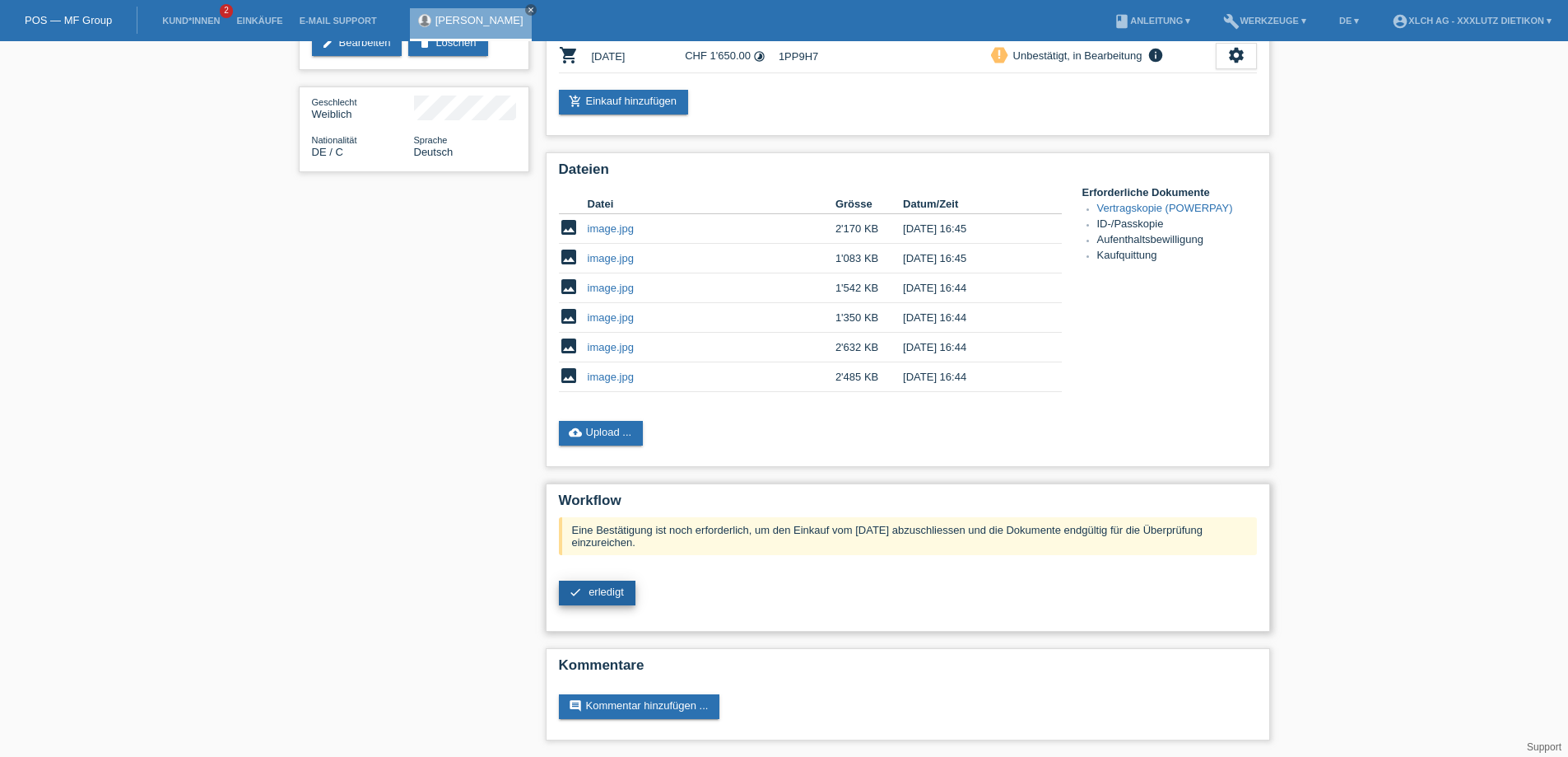
click at [598, 591] on span "erledigt" at bounding box center [606, 592] width 35 height 12
